Goal: Ask a question

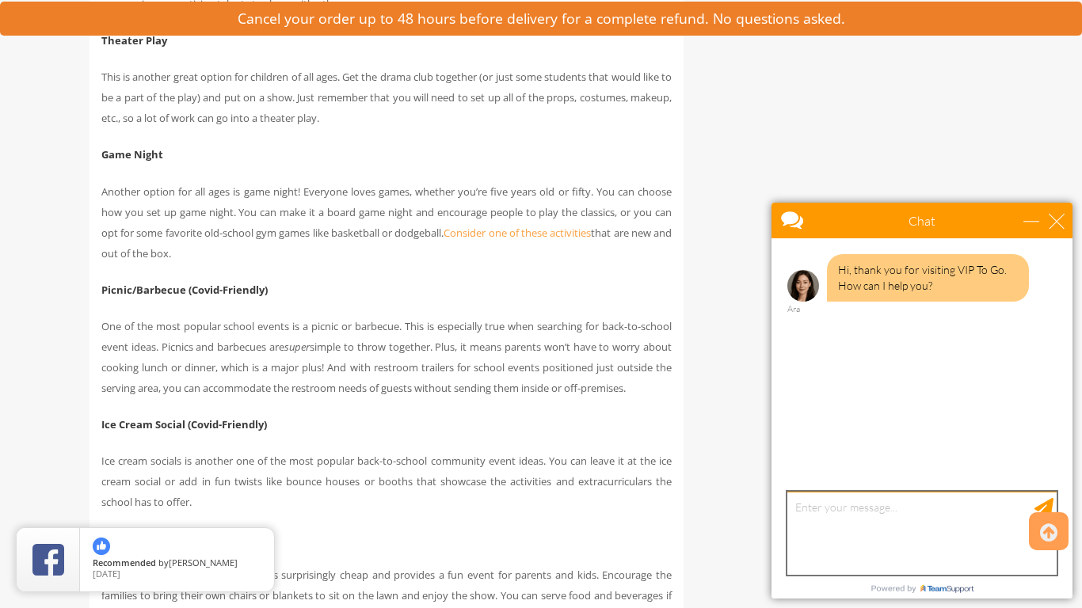
click at [923, 511] on textarea "type your message" at bounding box center [921, 533] width 269 height 83
type textarea "v"
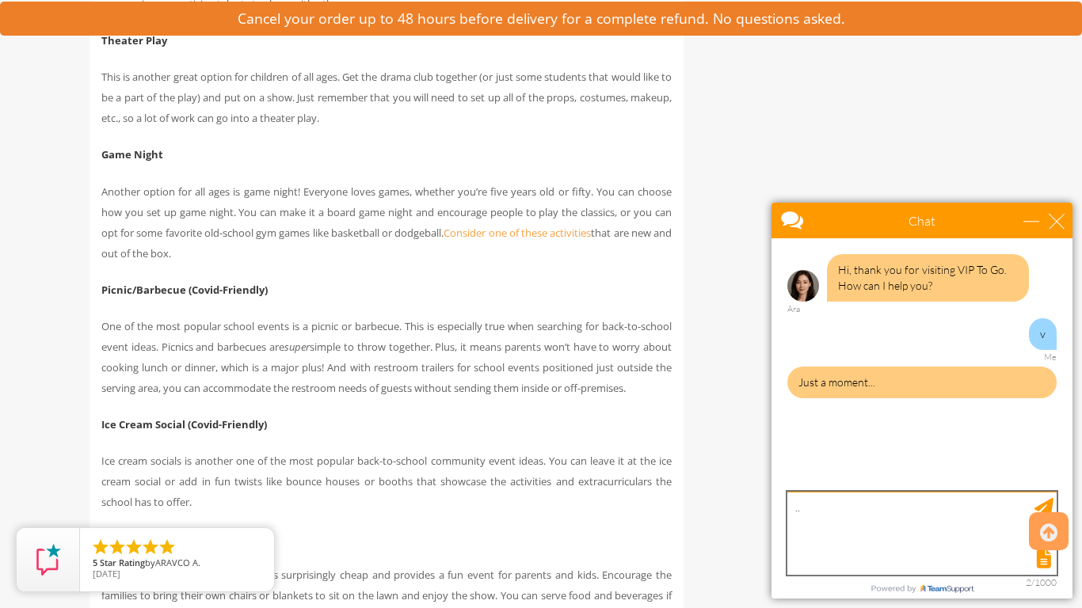
type textarea "..."
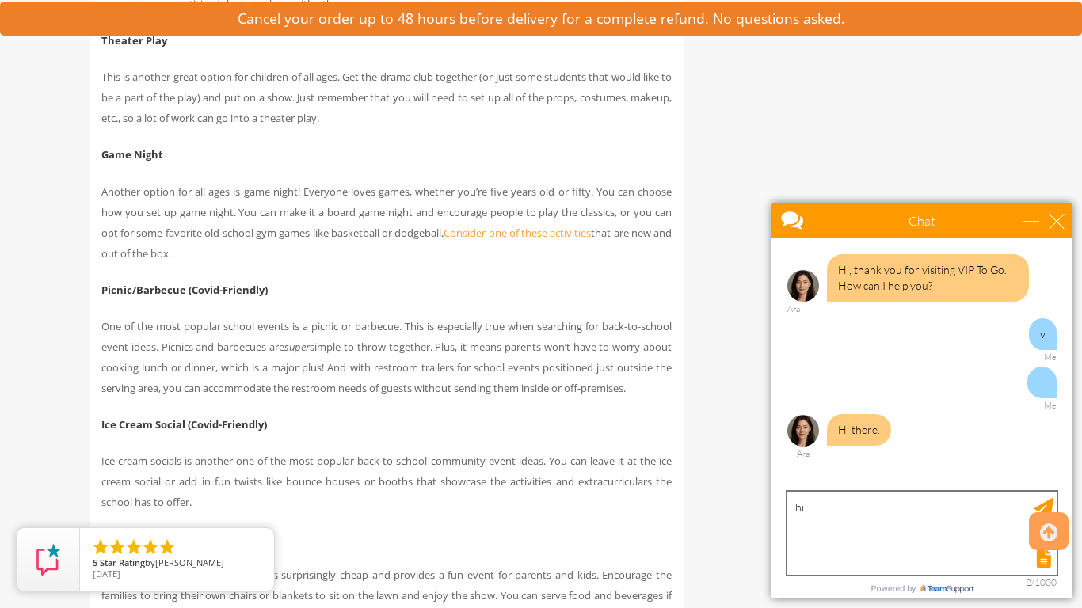
type textarea "hi"
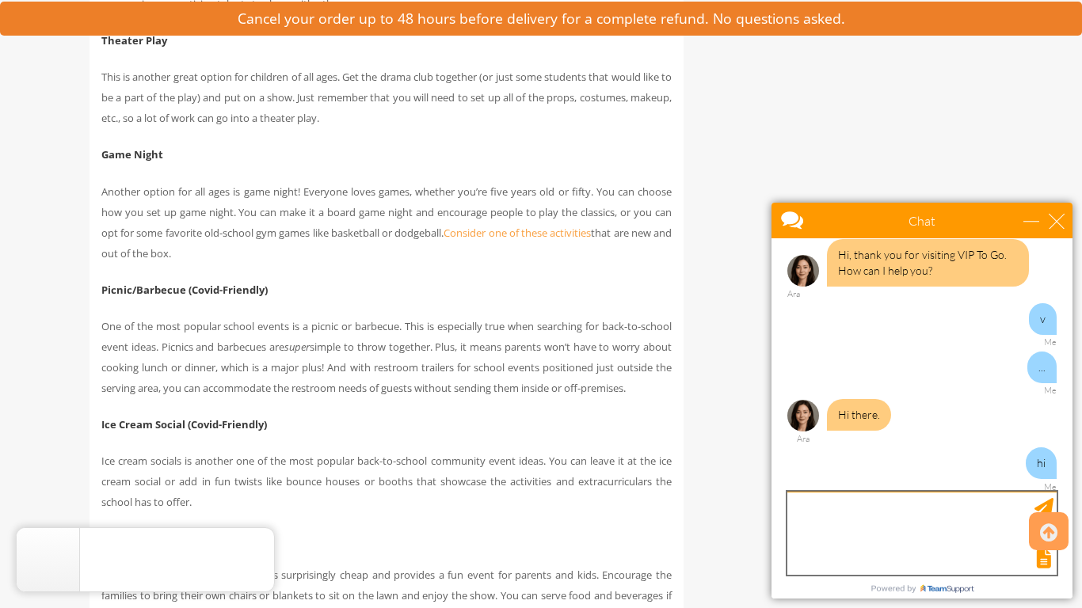
scroll to position [63, 0]
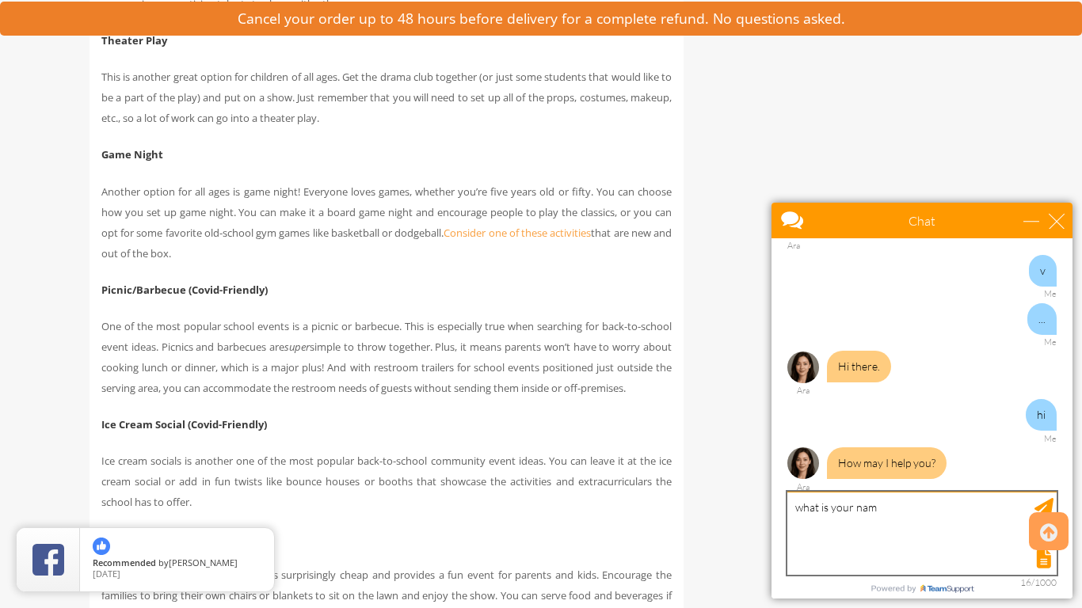
type textarea "what is your name"
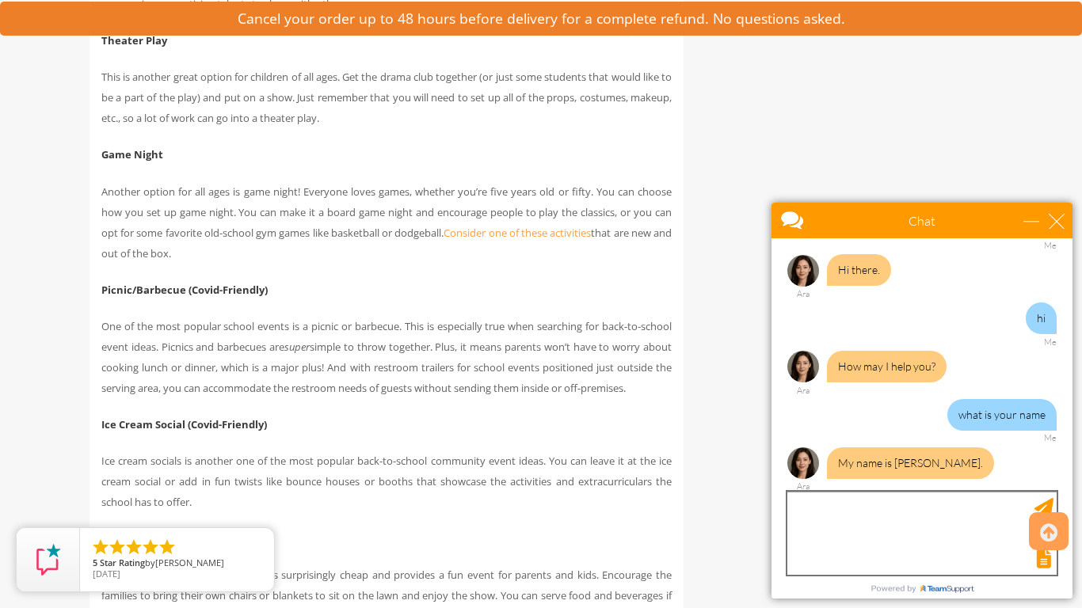
scroll to position [207, 0]
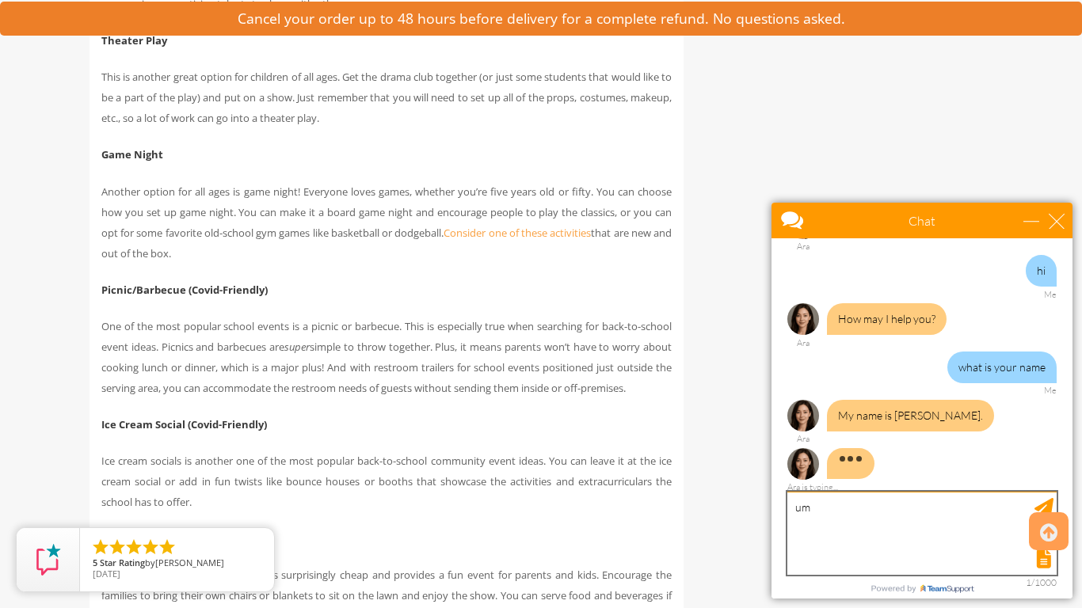
type textarea "umm"
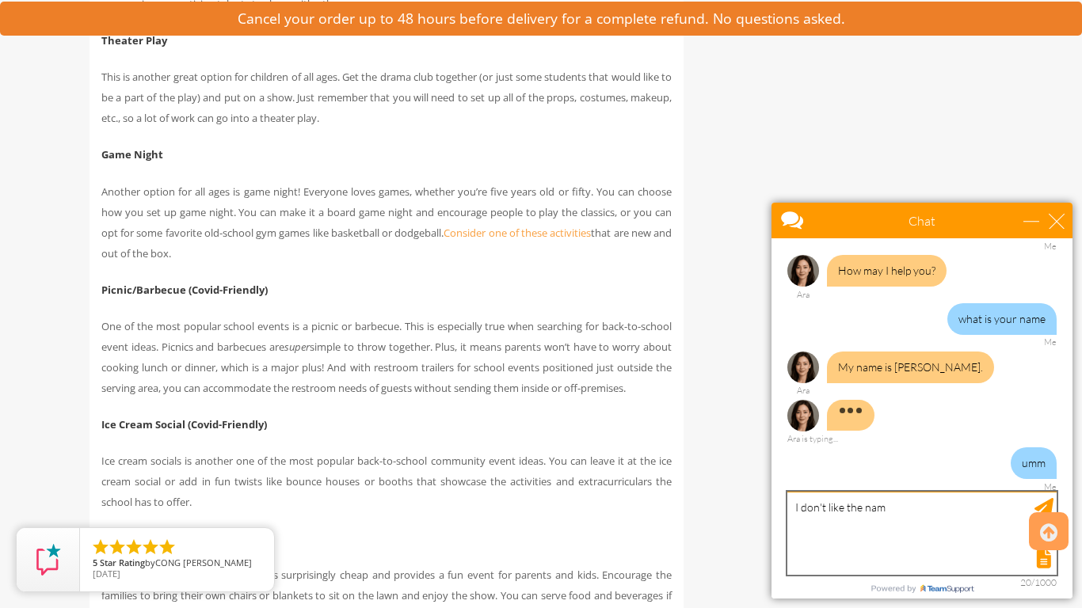
type textarea "I don't like the name"
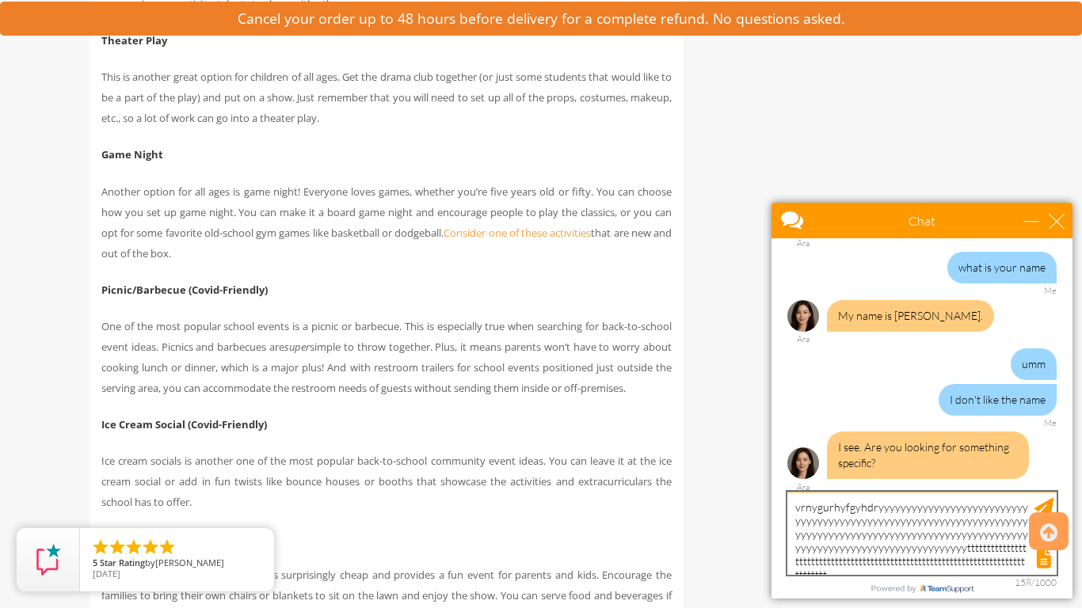
scroll to position [6, 0]
type textarea "vrnygurhyfgyhdryyyyyyyyyyyyyyyyyyyyyyyyyyyyyyyyyyyyyyyyyyyyyyyyyyyyyyyyyyyyyyyy…"
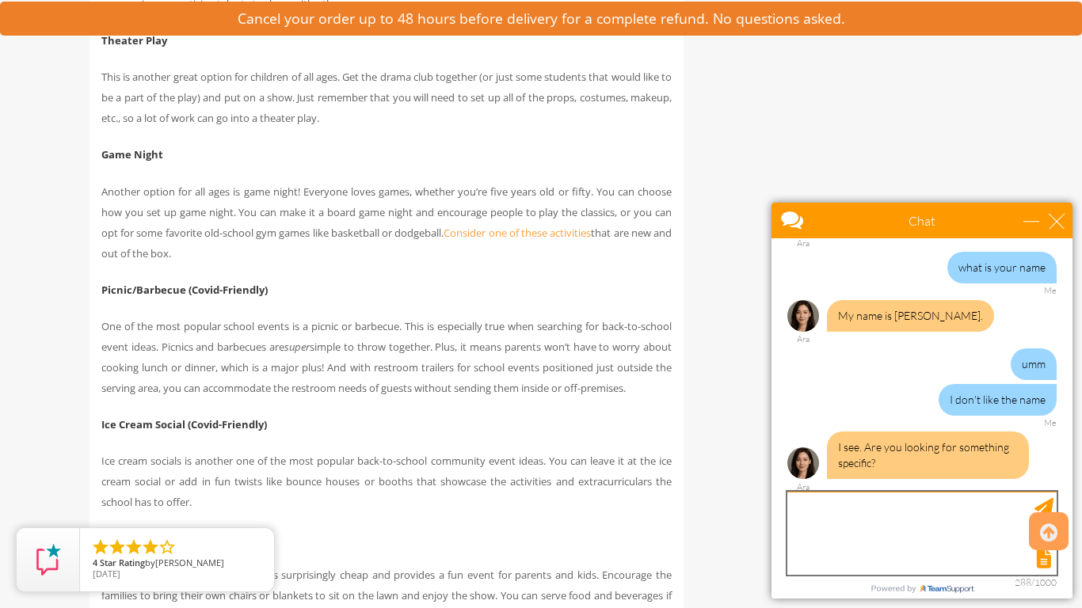
scroll to position [451, 0]
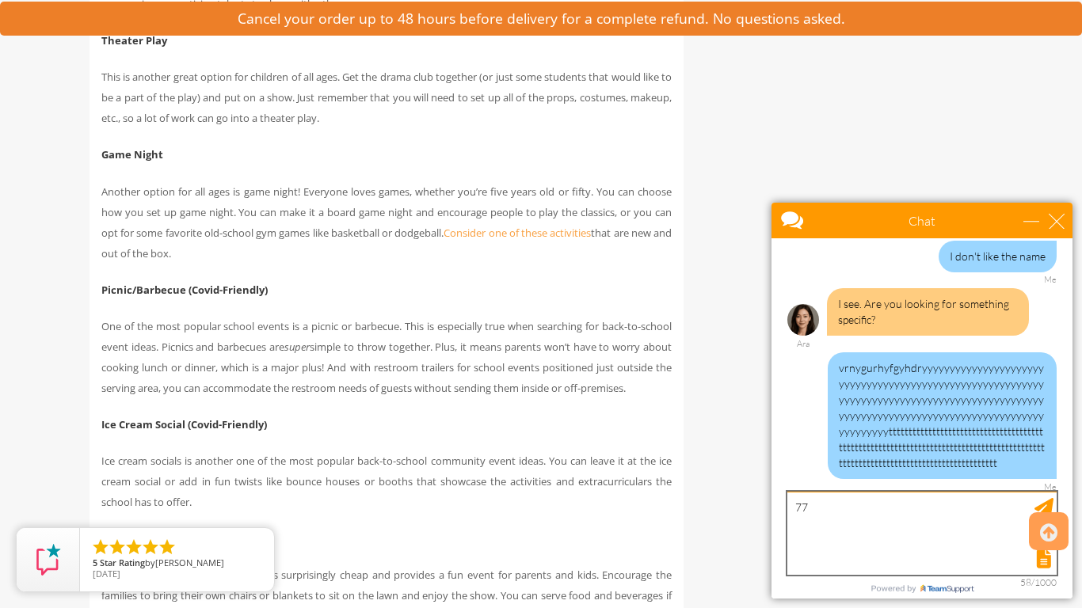
type textarea "7"
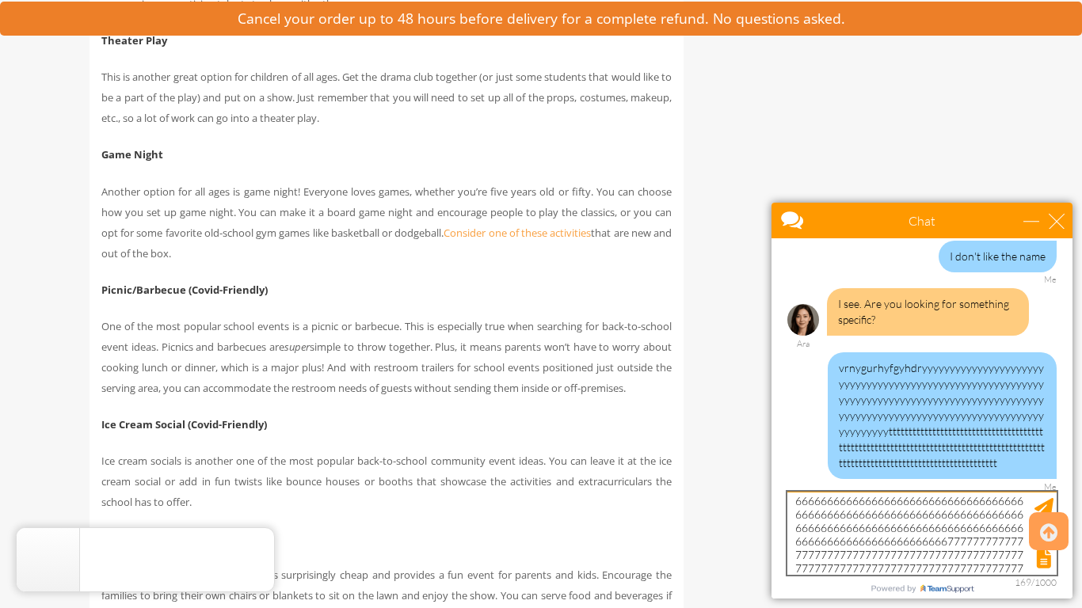
scroll to position [33, 0]
type textarea "6666666666666666666666666666677776666666666666666666666666666666666666666666666…"
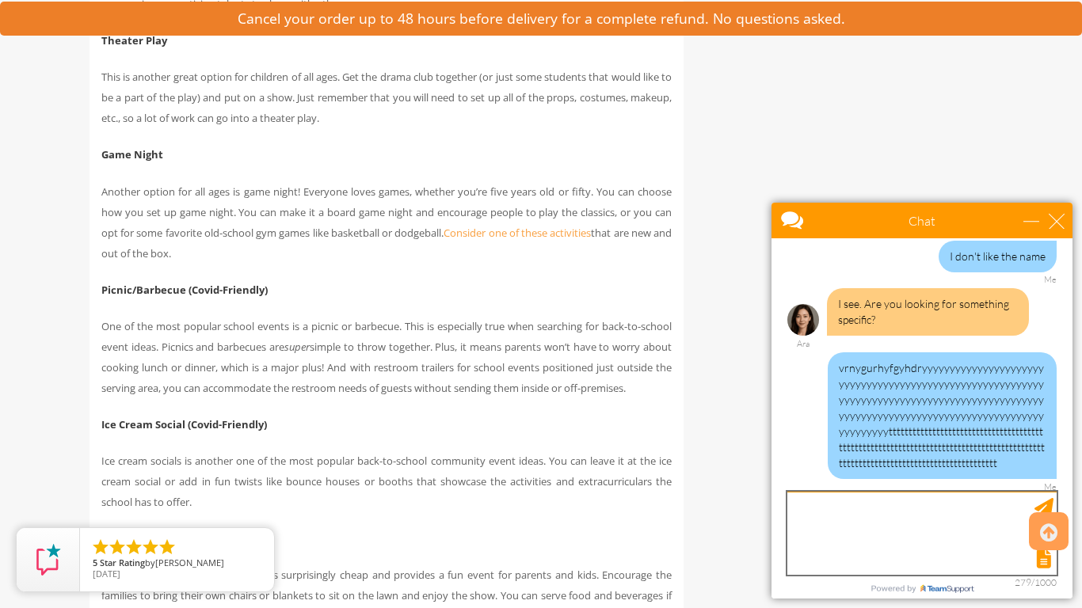
scroll to position [613, 0]
